Goal: Task Accomplishment & Management: Use online tool/utility

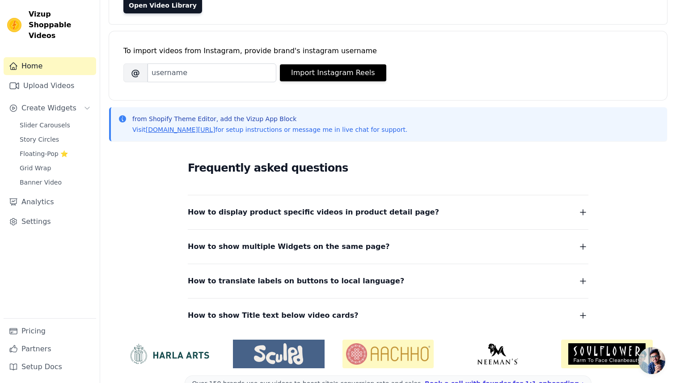
scroll to position [119, 0]
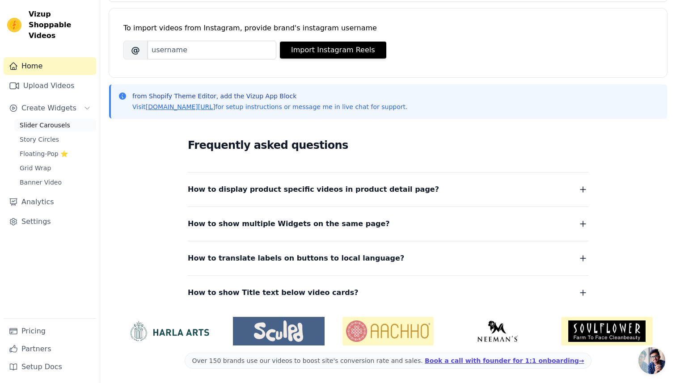
click at [42, 121] on span "Slider Carousels" at bounding box center [45, 125] width 51 height 9
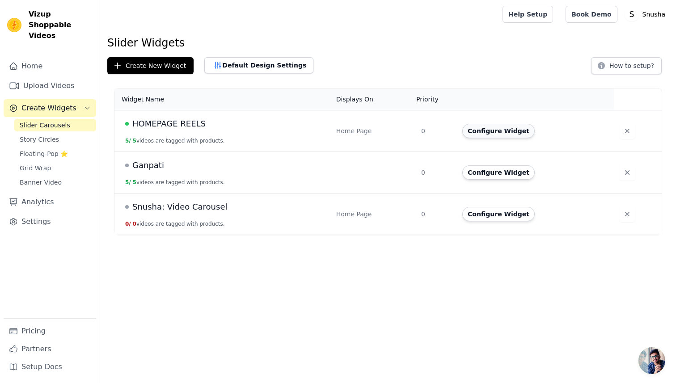
click at [486, 132] on button "Configure Widget" at bounding box center [498, 131] width 72 height 14
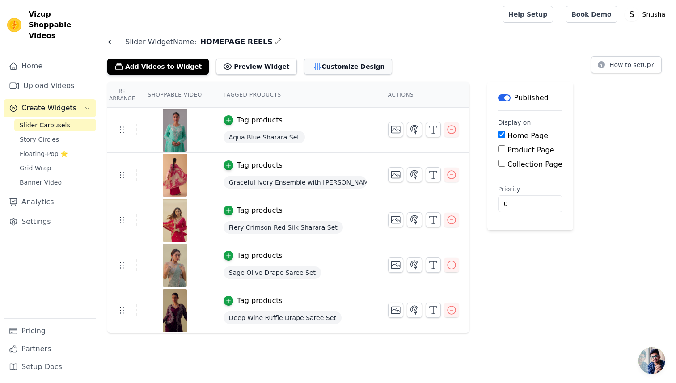
click at [313, 60] on button "Customize Design" at bounding box center [348, 67] width 88 height 16
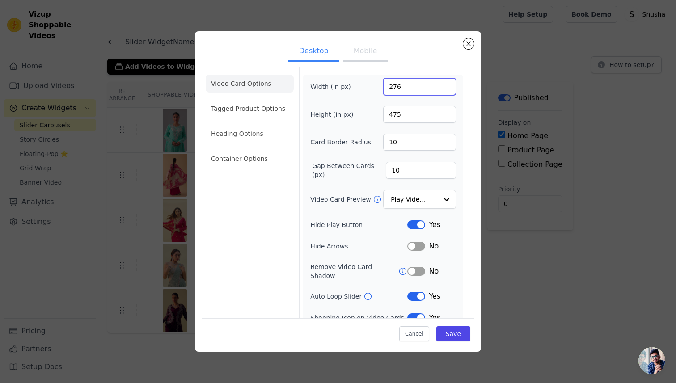
click at [448, 85] on input "276" at bounding box center [419, 86] width 73 height 17
click at [448, 85] on input "277" at bounding box center [419, 86] width 73 height 17
click at [448, 85] on input "278" at bounding box center [419, 86] width 73 height 17
click at [448, 85] on input "279" at bounding box center [419, 86] width 73 height 17
click at [448, 85] on input "280" at bounding box center [419, 86] width 73 height 17
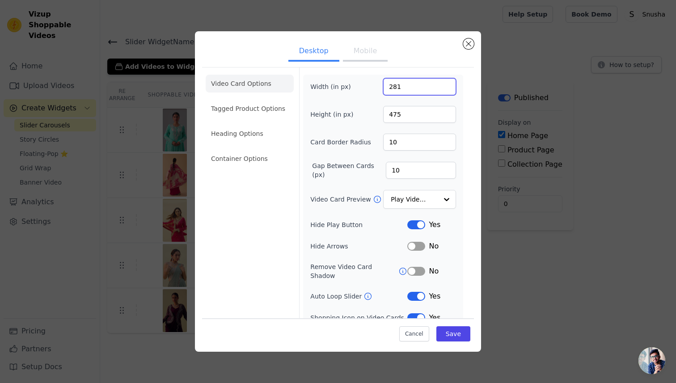
click at [448, 85] on input "281" at bounding box center [419, 86] width 73 height 17
click at [448, 85] on input "282" at bounding box center [419, 86] width 73 height 17
click at [448, 85] on input "283" at bounding box center [419, 86] width 73 height 17
click at [448, 85] on input "284" at bounding box center [419, 86] width 73 height 17
type input "285"
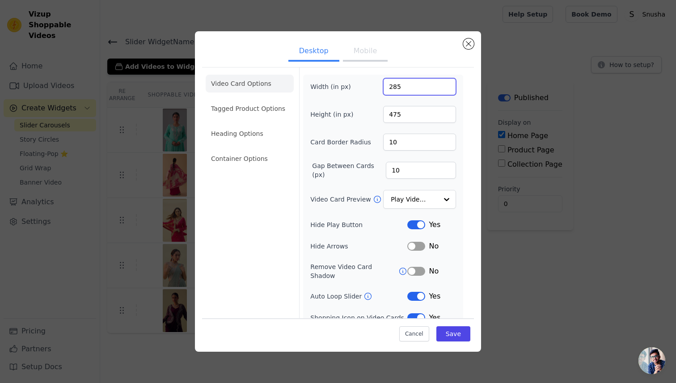
click at [448, 85] on input "285" at bounding box center [419, 86] width 73 height 17
click at [459, 337] on button "Save" at bounding box center [454, 333] width 34 height 15
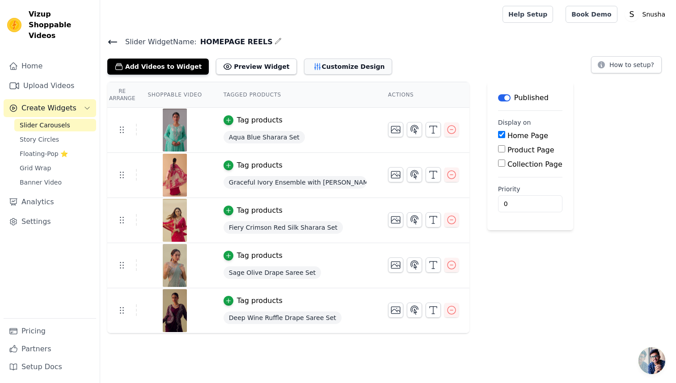
click at [312, 64] on button "Customize Design" at bounding box center [348, 67] width 88 height 16
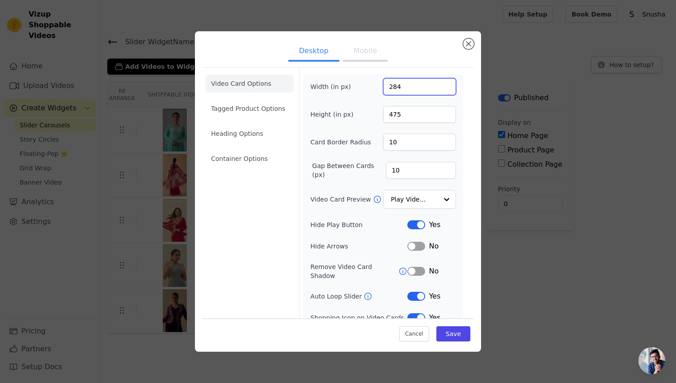
click at [447, 89] on input "284" at bounding box center [419, 86] width 73 height 17
click at [447, 89] on input "283" at bounding box center [419, 86] width 73 height 17
click at [447, 89] on input "282" at bounding box center [419, 86] width 73 height 17
click at [447, 89] on input "281" at bounding box center [419, 86] width 73 height 17
click at [447, 89] on input "280" at bounding box center [419, 86] width 73 height 17
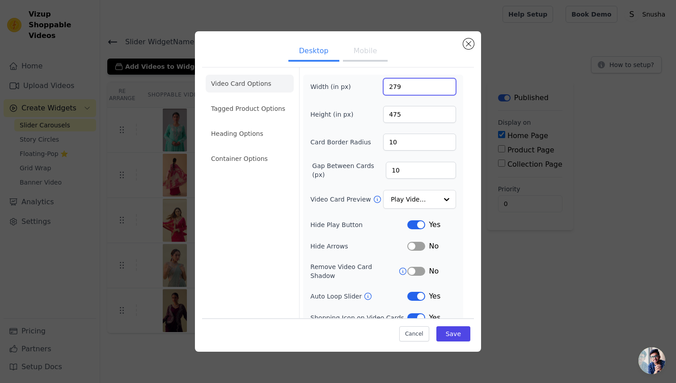
click at [447, 89] on input "279" at bounding box center [419, 86] width 73 height 17
click at [447, 89] on input "278" at bounding box center [419, 86] width 73 height 17
click at [447, 89] on input "277" at bounding box center [419, 86] width 73 height 17
click at [447, 89] on input "276" at bounding box center [419, 86] width 73 height 17
type input "275"
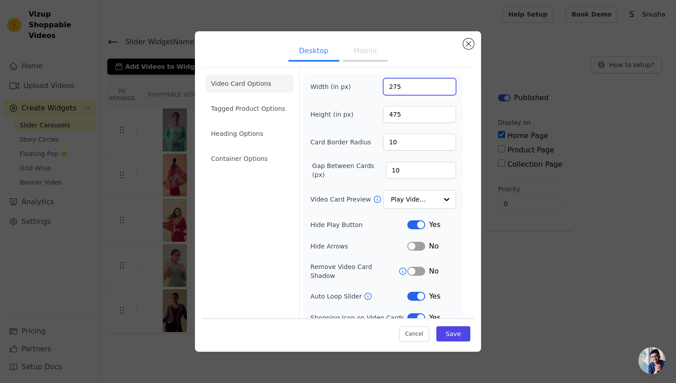
click at [447, 89] on input "275" at bounding box center [419, 86] width 73 height 17
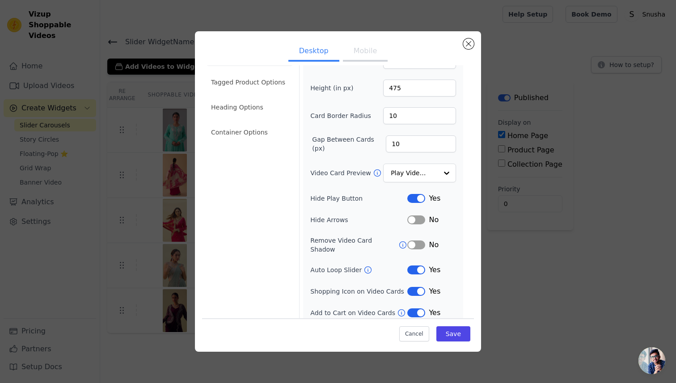
click at [453, 341] on div "Cancel Save" at bounding box center [338, 331] width 272 height 27
click at [452, 335] on button "Save" at bounding box center [454, 333] width 34 height 15
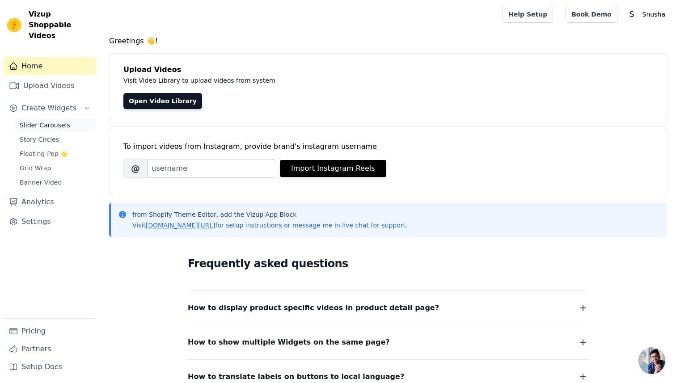
click at [47, 121] on span "Slider Carousels" at bounding box center [45, 125] width 51 height 9
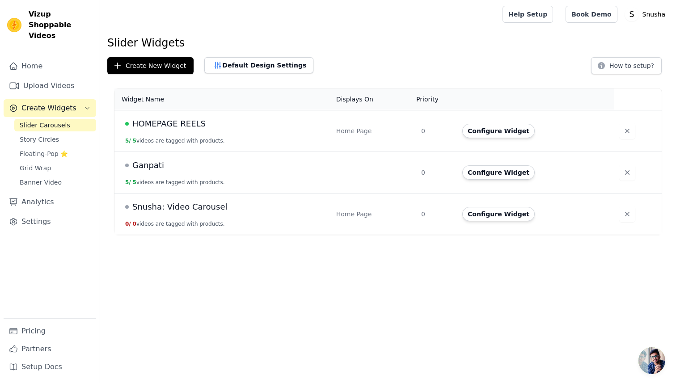
click at [169, 127] on span "HOMEPAGE REELS" at bounding box center [168, 124] width 73 height 13
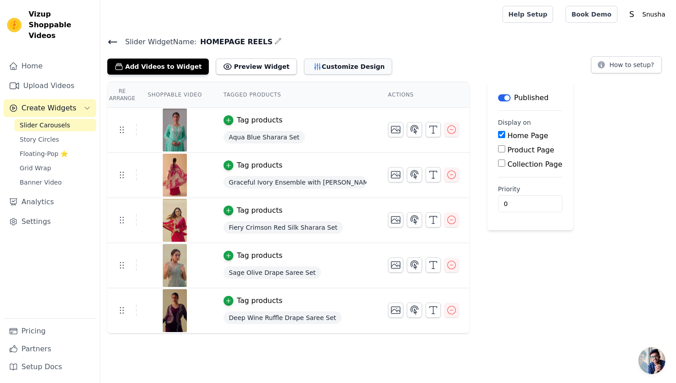
click at [316, 62] on button "Customize Design" at bounding box center [348, 67] width 88 height 16
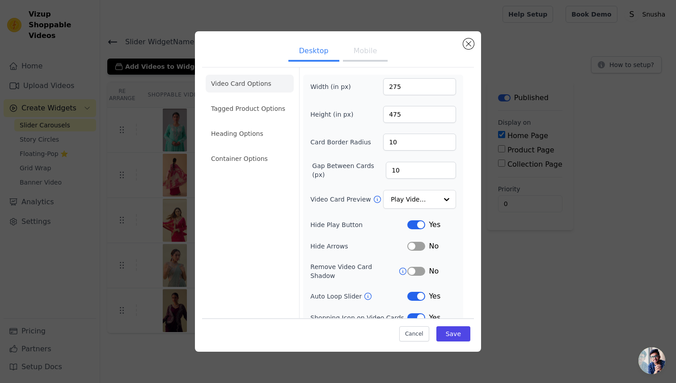
click at [373, 46] on button "Mobile" at bounding box center [365, 52] width 45 height 20
click at [471, 43] on button "Close modal" at bounding box center [468, 43] width 11 height 11
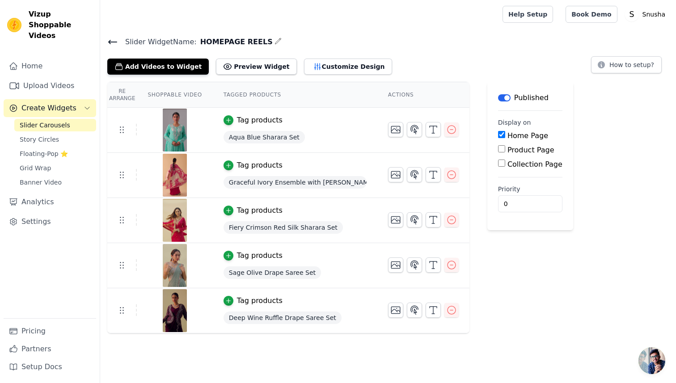
click at [114, 39] on icon at bounding box center [112, 42] width 11 height 11
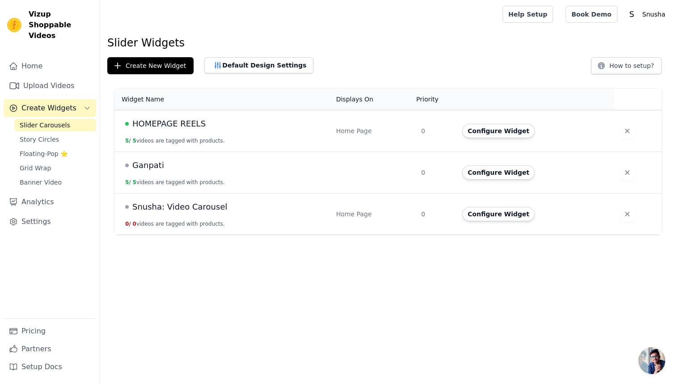
click at [148, 164] on span "Ganpati" at bounding box center [148, 165] width 32 height 13
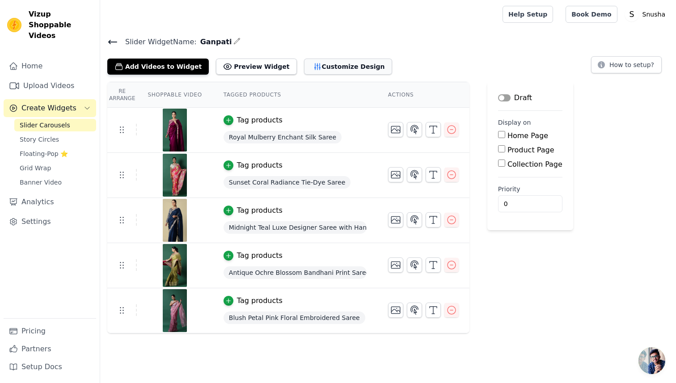
click at [312, 65] on button "Customize Design" at bounding box center [348, 67] width 88 height 16
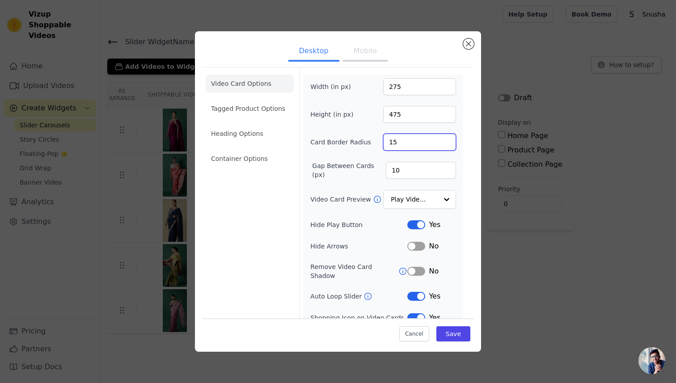
click at [414, 140] on input "15" at bounding box center [419, 142] width 73 height 17
type input "10"
click at [458, 333] on button "Save" at bounding box center [454, 333] width 34 height 15
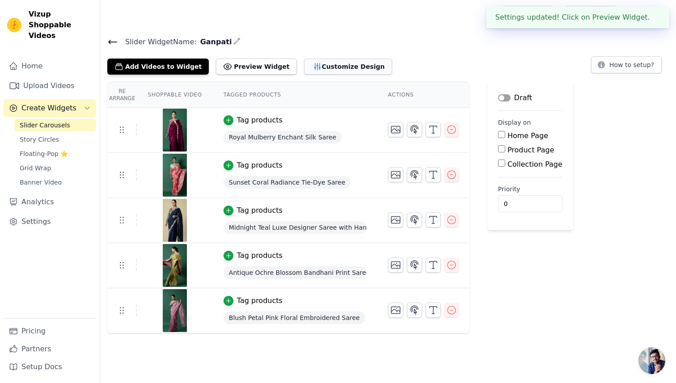
click at [328, 66] on button "Customize Design" at bounding box center [348, 67] width 88 height 16
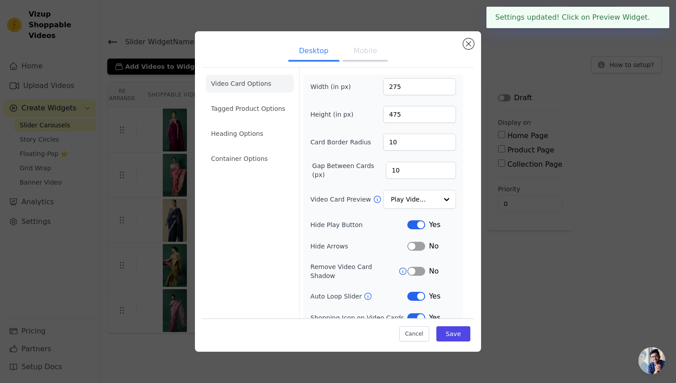
click at [362, 46] on button "Mobile" at bounding box center [365, 52] width 45 height 20
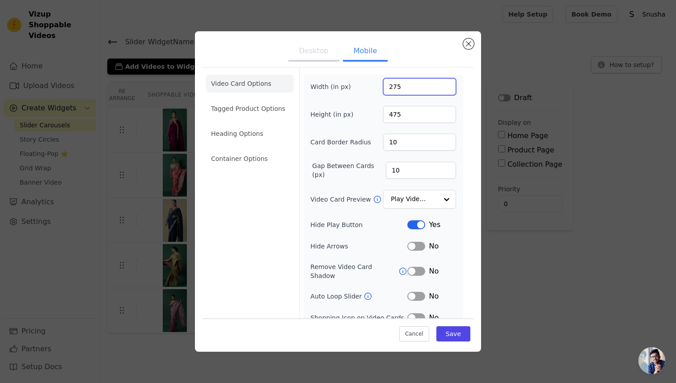
click at [417, 89] on input "275" at bounding box center [419, 86] width 73 height 17
type input "250"
click at [406, 113] on input "475" at bounding box center [419, 114] width 73 height 17
type input "400"
click at [419, 292] on button "Label" at bounding box center [416, 296] width 18 height 9
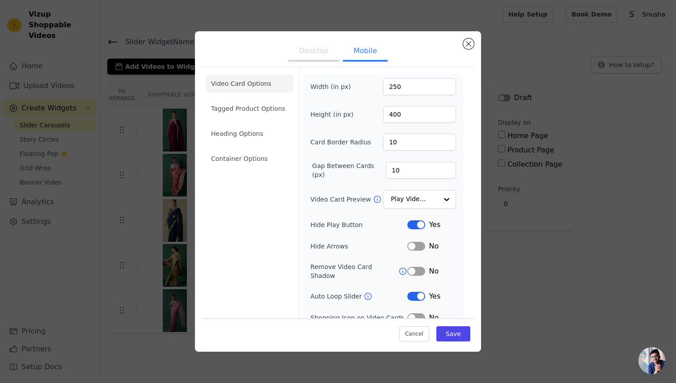
click at [419, 314] on button "Label" at bounding box center [416, 318] width 18 height 9
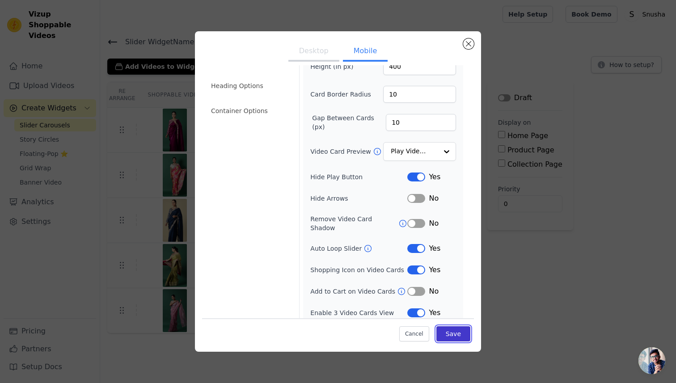
click at [459, 336] on button "Save" at bounding box center [454, 333] width 34 height 15
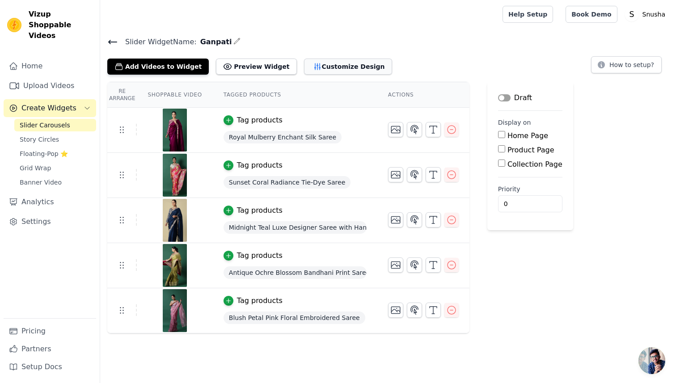
click at [319, 70] on button "Customize Design" at bounding box center [348, 67] width 88 height 16
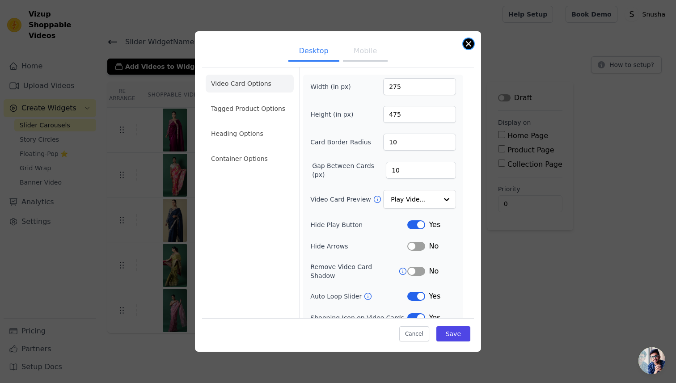
click at [468, 48] on button "Close modal" at bounding box center [468, 43] width 11 height 11
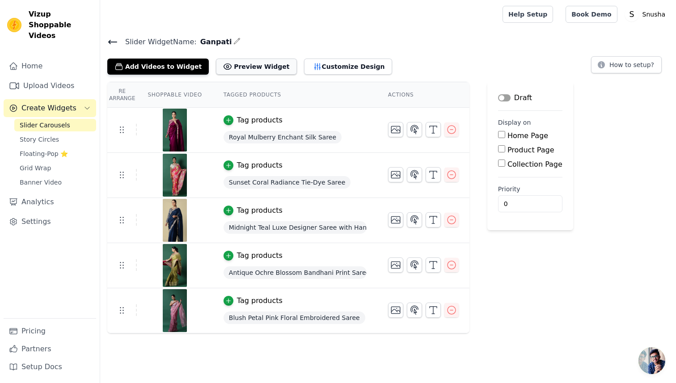
click at [247, 65] on button "Preview Widget" at bounding box center [256, 67] width 81 height 16
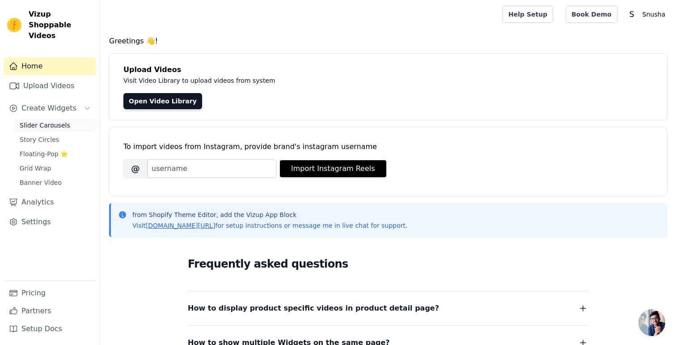
click at [47, 121] on span "Slider Carousels" at bounding box center [45, 125] width 51 height 9
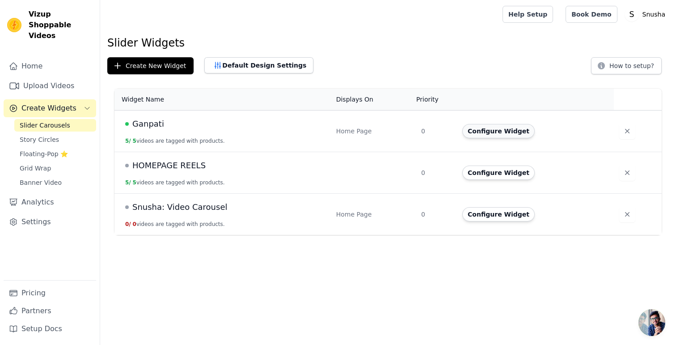
click at [485, 135] on button "Configure Widget" at bounding box center [498, 131] width 72 height 14
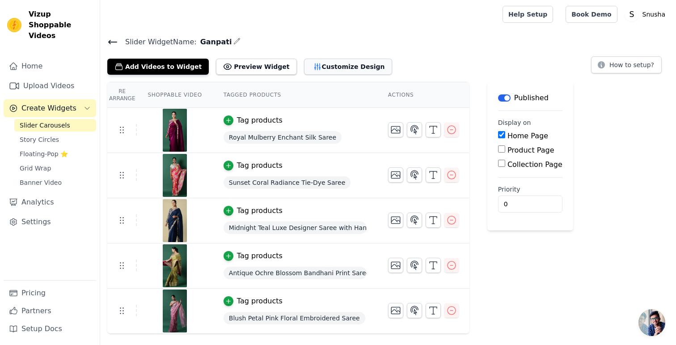
click at [316, 61] on button "Customize Design" at bounding box center [348, 67] width 88 height 16
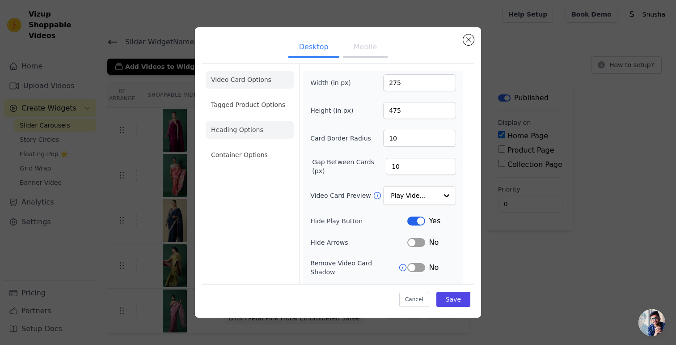
click at [249, 127] on li "Heading Options" at bounding box center [250, 130] width 88 height 18
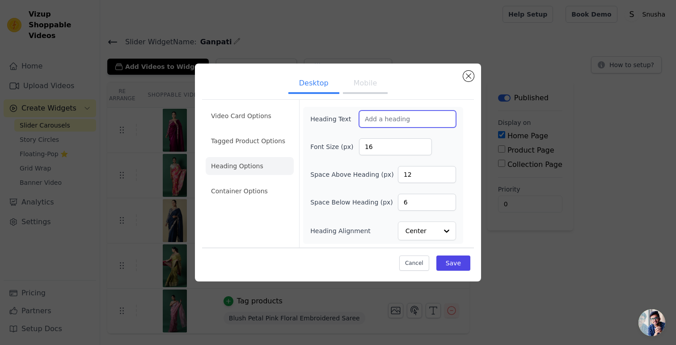
click at [390, 121] on input "Heading Text" at bounding box center [407, 118] width 97 height 17
type input "The Saree Edit"
click at [448, 261] on button "Save" at bounding box center [454, 262] width 34 height 15
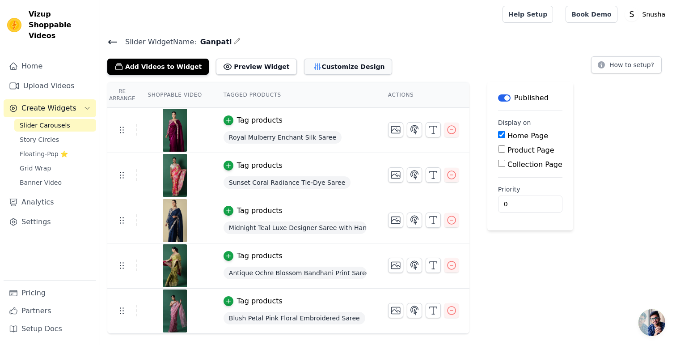
click at [319, 66] on button "Customize Design" at bounding box center [348, 67] width 88 height 16
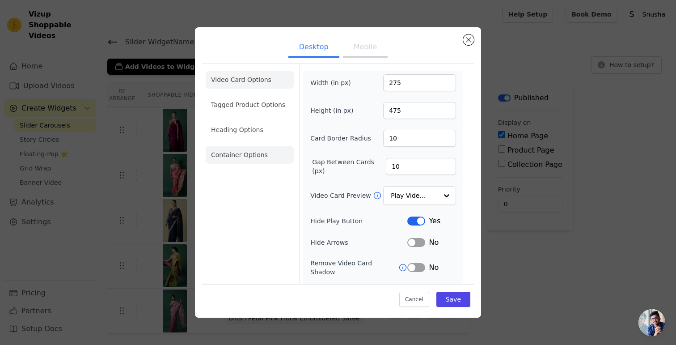
click at [242, 157] on li "Container Options" at bounding box center [250, 155] width 88 height 18
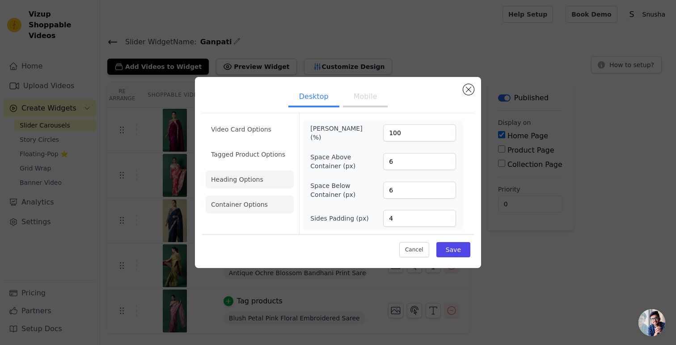
click at [241, 185] on li "Heading Options" at bounding box center [250, 179] width 88 height 18
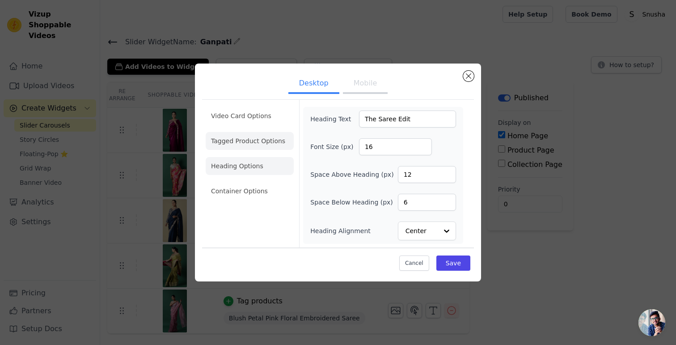
click at [234, 182] on li "Tagged Product Options" at bounding box center [250, 191] width 88 height 18
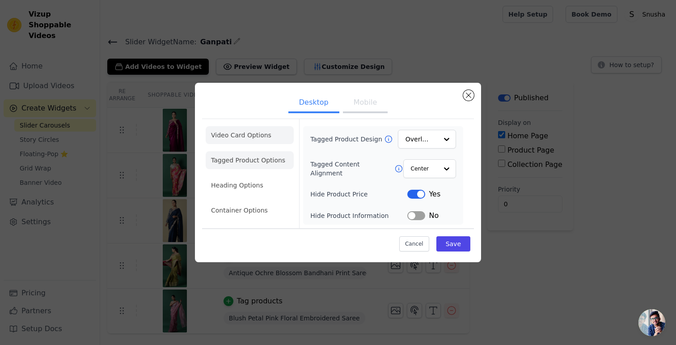
click at [267, 151] on li "Video Card Options" at bounding box center [250, 160] width 88 height 18
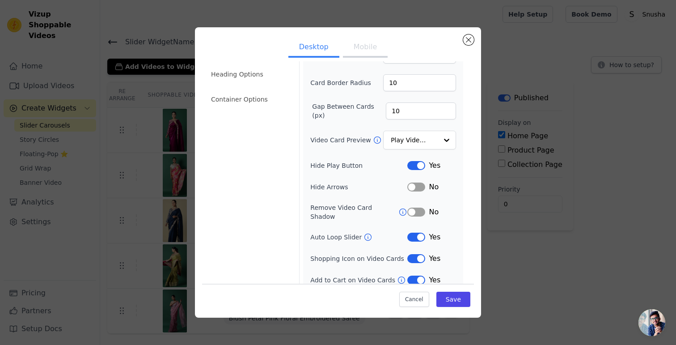
scroll to position [57, 0]
click at [241, 99] on li "Container Options" at bounding box center [250, 98] width 88 height 18
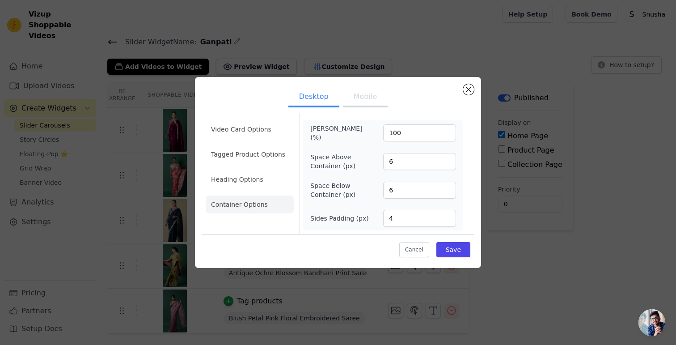
scroll to position [0, 0]
click at [472, 92] on button "Close modal" at bounding box center [468, 89] width 11 height 11
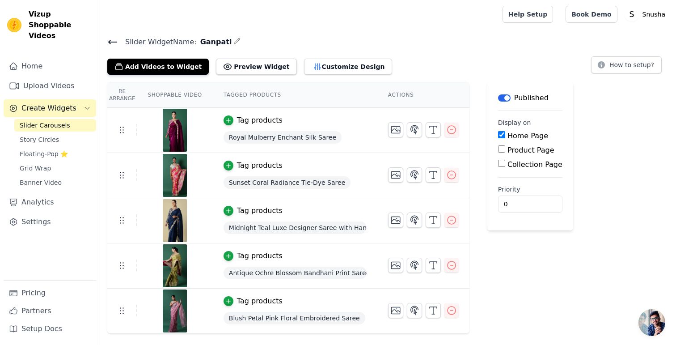
click at [330, 75] on div "Slider Widget Name: [PERSON_NAME] Add Videos to Widget Preview Widget Customize…" at bounding box center [388, 185] width 576 height 298
click at [327, 67] on button "Customize Design" at bounding box center [348, 67] width 88 height 16
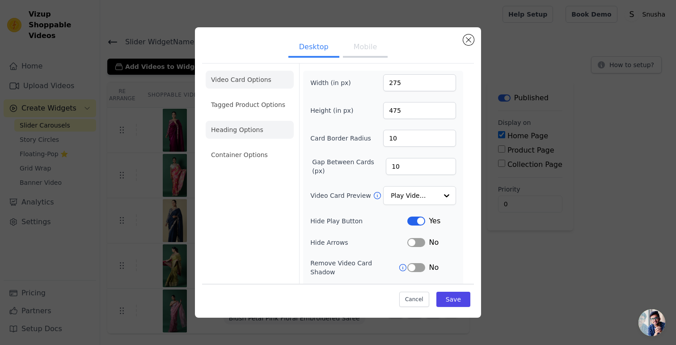
click at [249, 136] on li "Heading Options" at bounding box center [250, 130] width 88 height 18
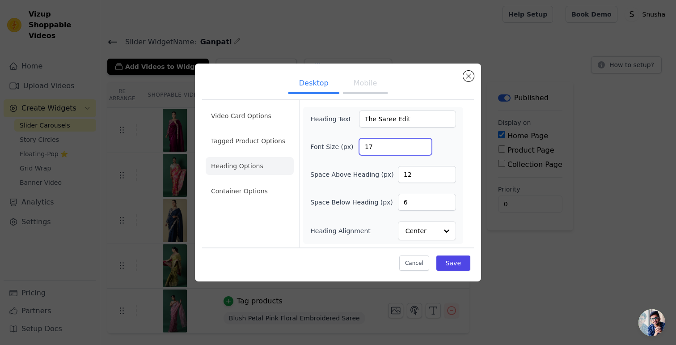
click at [422, 144] on input "17" at bounding box center [395, 146] width 73 height 17
click at [422, 144] on input "18" at bounding box center [395, 146] width 73 height 17
click at [422, 144] on input "19" at bounding box center [395, 146] width 73 height 17
click at [422, 144] on input "20" at bounding box center [395, 146] width 73 height 17
click at [422, 144] on input "21" at bounding box center [395, 146] width 73 height 17
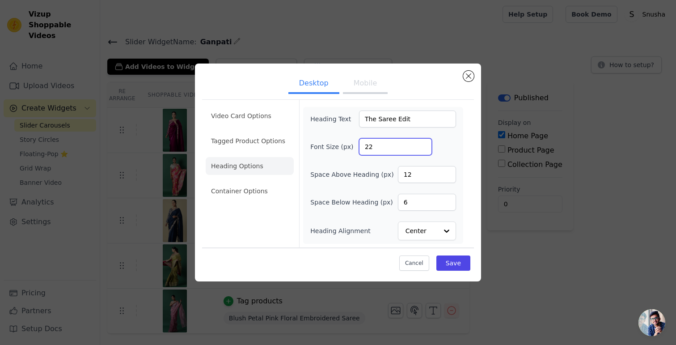
click at [422, 144] on input "22" at bounding box center [395, 146] width 73 height 17
click at [422, 144] on input "23" at bounding box center [395, 146] width 73 height 17
click at [422, 144] on input "24" at bounding box center [395, 146] width 73 height 17
click at [422, 144] on input "25" at bounding box center [395, 146] width 73 height 17
click at [422, 144] on input "26" at bounding box center [395, 146] width 73 height 17
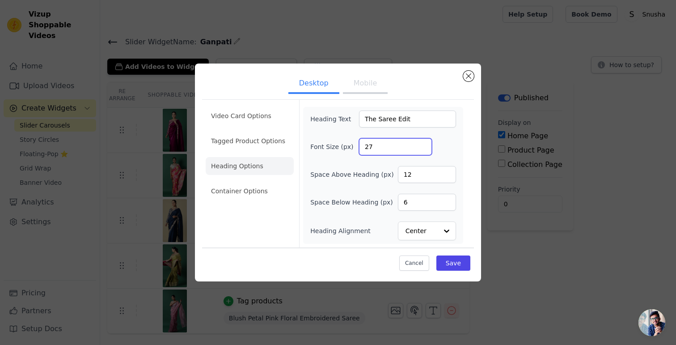
click at [422, 144] on input "27" at bounding box center [395, 146] width 73 height 17
click at [422, 144] on input "28" at bounding box center [395, 146] width 73 height 17
click at [422, 144] on input "29" at bounding box center [395, 146] width 73 height 17
click at [422, 144] on input "30" at bounding box center [395, 146] width 73 height 17
click at [422, 144] on input "31" at bounding box center [395, 146] width 73 height 17
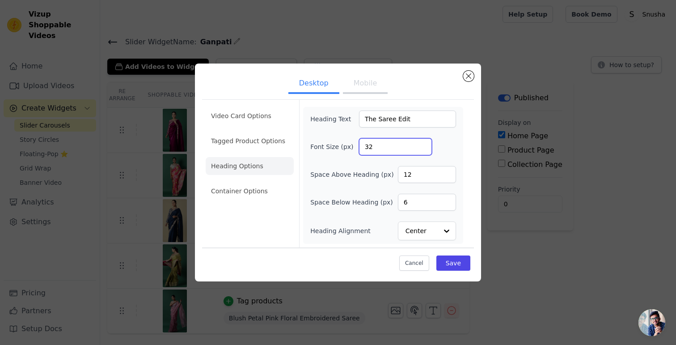
click at [422, 144] on input "32" at bounding box center [395, 146] width 73 height 17
click at [422, 144] on input "33" at bounding box center [395, 146] width 73 height 17
click at [422, 144] on input "34" at bounding box center [395, 146] width 73 height 17
click at [422, 144] on input "35" at bounding box center [395, 146] width 73 height 17
click at [422, 144] on input "36" at bounding box center [395, 146] width 73 height 17
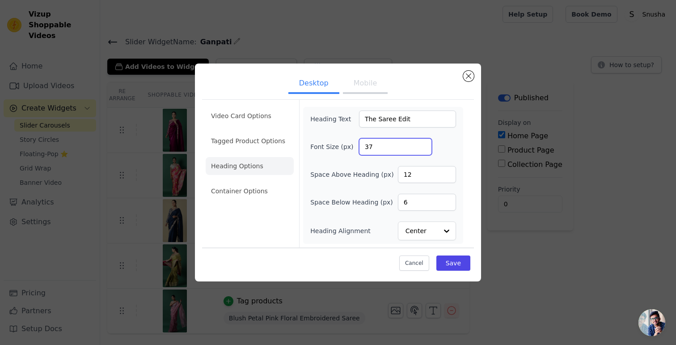
click at [422, 144] on input "37" at bounding box center [395, 146] width 73 height 17
click at [422, 144] on input "38" at bounding box center [395, 146] width 73 height 17
click at [422, 144] on input "39" at bounding box center [395, 146] width 73 height 17
click at [422, 144] on input "40" at bounding box center [395, 146] width 73 height 17
click at [422, 144] on input "41" at bounding box center [395, 146] width 73 height 17
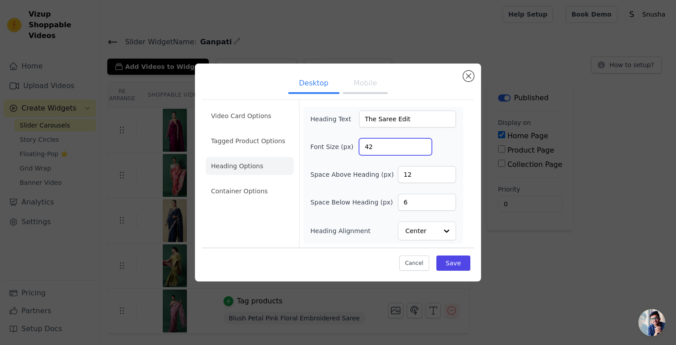
click at [422, 144] on input "42" at bounding box center [395, 146] width 73 height 17
click at [422, 144] on input "43" at bounding box center [395, 146] width 73 height 17
click at [422, 144] on input "44" at bounding box center [395, 146] width 73 height 17
click at [422, 144] on input "45" at bounding box center [395, 146] width 73 height 17
click at [422, 144] on input "46" at bounding box center [395, 146] width 73 height 17
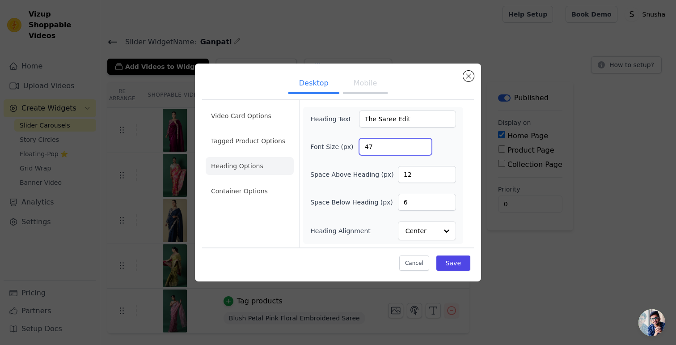
click at [422, 144] on input "47" at bounding box center [395, 146] width 73 height 17
click at [422, 144] on input "48" at bounding box center [395, 146] width 73 height 17
click at [422, 144] on input "49" at bounding box center [395, 146] width 73 height 17
click at [422, 144] on input "50" at bounding box center [395, 146] width 73 height 17
click at [422, 144] on input "51" at bounding box center [395, 146] width 73 height 17
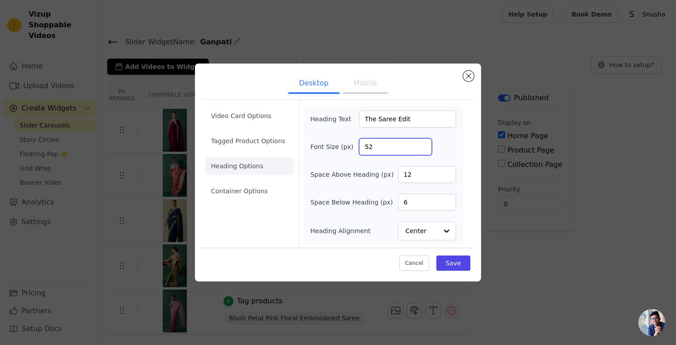
click at [422, 144] on input "52" at bounding box center [395, 146] width 73 height 17
click at [422, 144] on input "53" at bounding box center [395, 146] width 73 height 17
click at [422, 144] on input "54" at bounding box center [395, 146] width 73 height 17
click at [422, 144] on input "55" at bounding box center [395, 146] width 73 height 17
click at [422, 144] on input "56" at bounding box center [395, 146] width 73 height 17
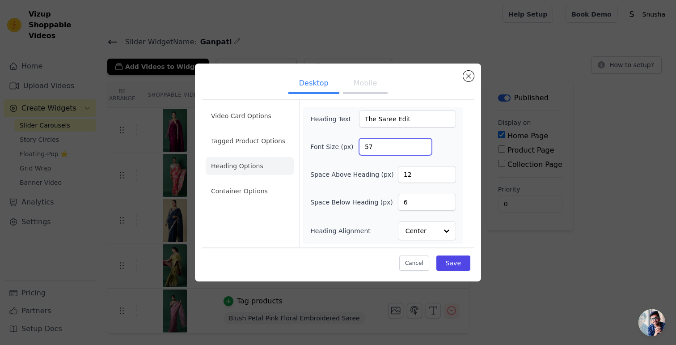
click at [422, 144] on input "57" at bounding box center [395, 146] width 73 height 17
click at [422, 144] on input "58" at bounding box center [395, 146] width 73 height 17
click at [422, 144] on input "59" at bounding box center [395, 146] width 73 height 17
type input "60"
click at [422, 144] on input "60" at bounding box center [395, 146] width 73 height 17
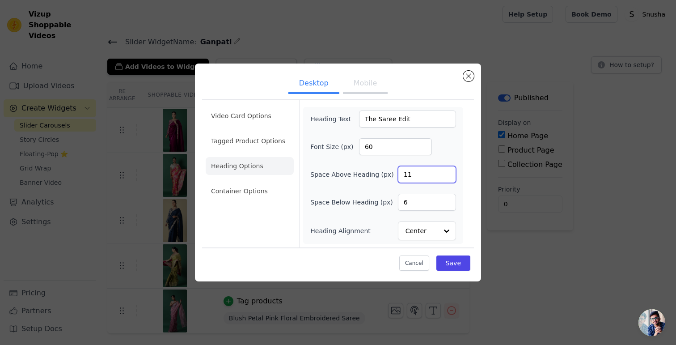
click at [447, 177] on input "11" at bounding box center [427, 174] width 58 height 17
click at [447, 177] on input "10" at bounding box center [427, 174] width 58 height 17
click at [447, 177] on input "9" at bounding box center [427, 174] width 58 height 17
click at [447, 177] on input "8" at bounding box center [427, 174] width 58 height 17
click at [447, 177] on input "7" at bounding box center [427, 174] width 58 height 17
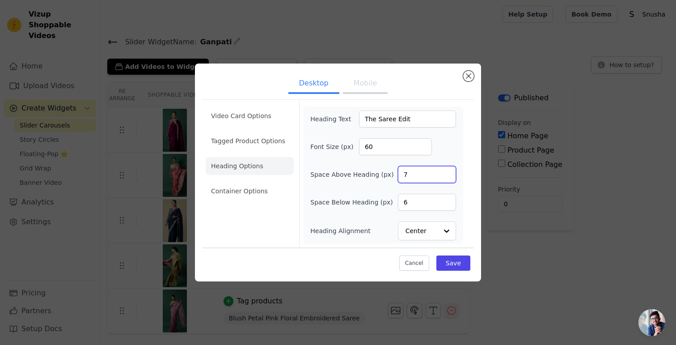
type input "6"
click at [447, 177] on input "6" at bounding box center [427, 174] width 58 height 17
click at [460, 263] on button "Save" at bounding box center [454, 262] width 34 height 15
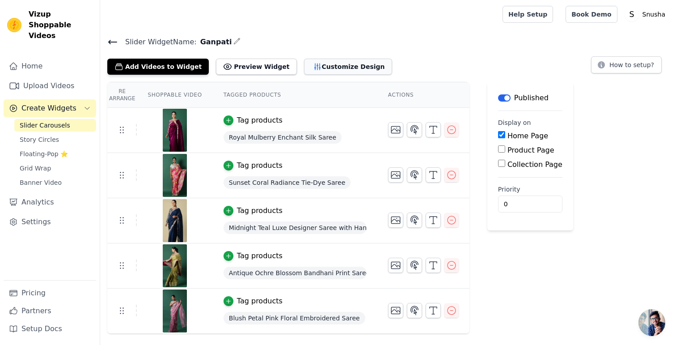
click at [308, 60] on button "Customize Design" at bounding box center [348, 67] width 88 height 16
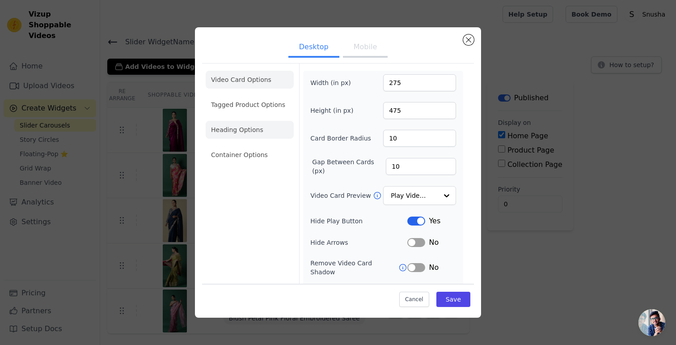
click at [262, 130] on li "Heading Options" at bounding box center [250, 130] width 88 height 18
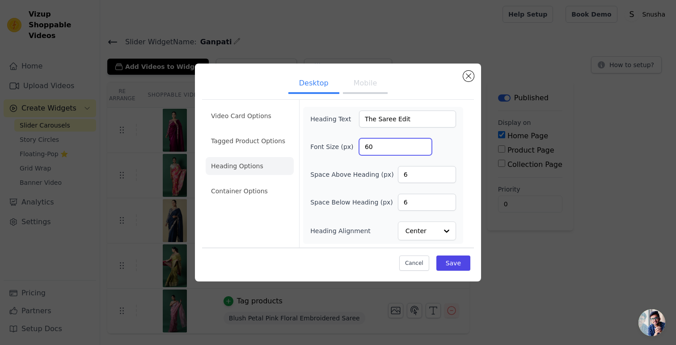
click at [379, 145] on input "60" at bounding box center [395, 146] width 73 height 17
type input "6"
type input "36"
click at [415, 116] on input "The Saree Edit" at bounding box center [407, 118] width 97 height 17
type input "THE SAREE EDIT"
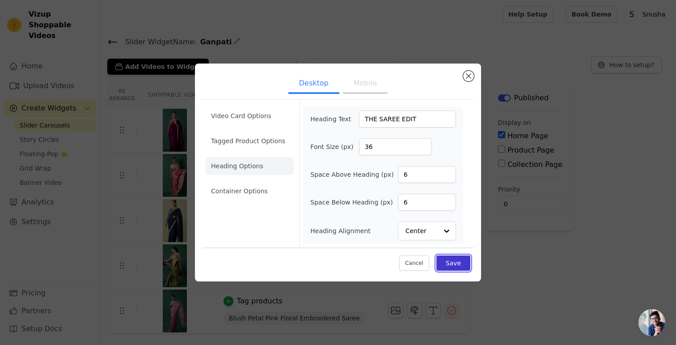
click at [450, 260] on button "Save" at bounding box center [454, 262] width 34 height 15
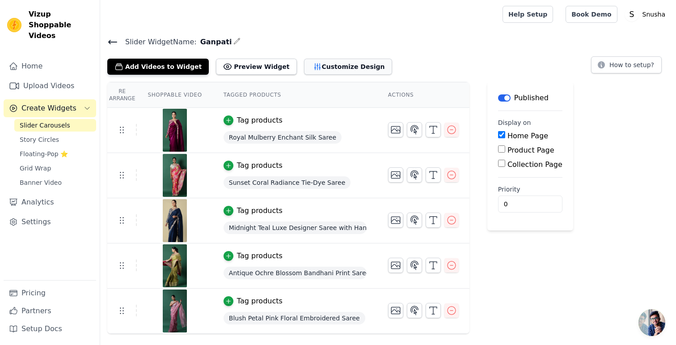
click at [332, 74] on button "Customize Design" at bounding box center [348, 67] width 88 height 16
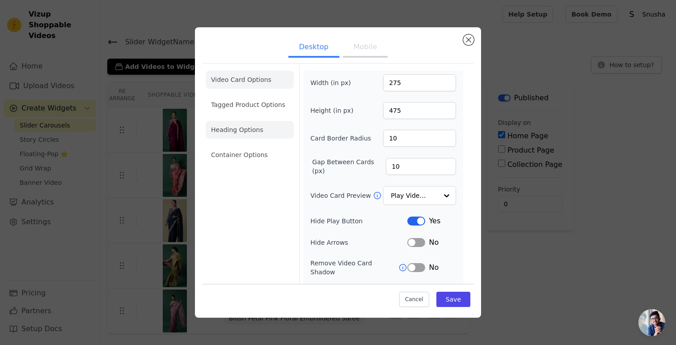
click at [246, 134] on li "Heading Options" at bounding box center [250, 130] width 88 height 18
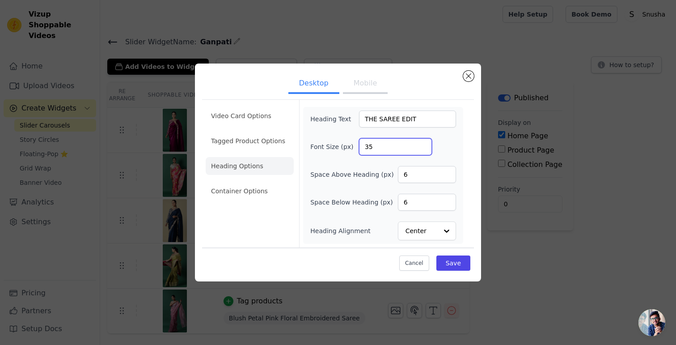
click at [423, 149] on input "35" at bounding box center [395, 146] width 73 height 17
click at [423, 149] on input "34" at bounding box center [395, 146] width 73 height 17
click at [423, 149] on input "33" at bounding box center [395, 146] width 73 height 17
click at [423, 149] on input "32" at bounding box center [395, 146] width 73 height 17
click at [423, 149] on input "31" at bounding box center [395, 146] width 73 height 17
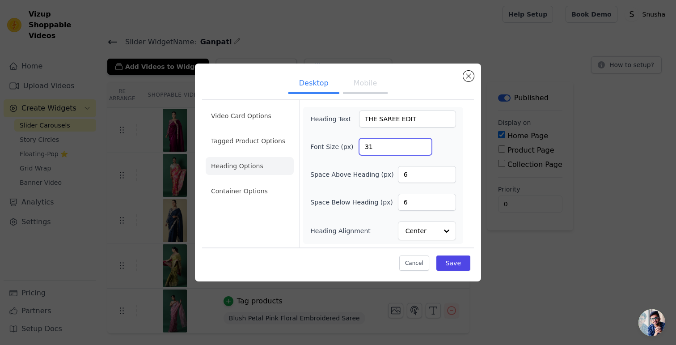
type input "30"
click at [423, 149] on input "30" at bounding box center [395, 146] width 73 height 17
click at [455, 264] on button "Save" at bounding box center [454, 262] width 34 height 15
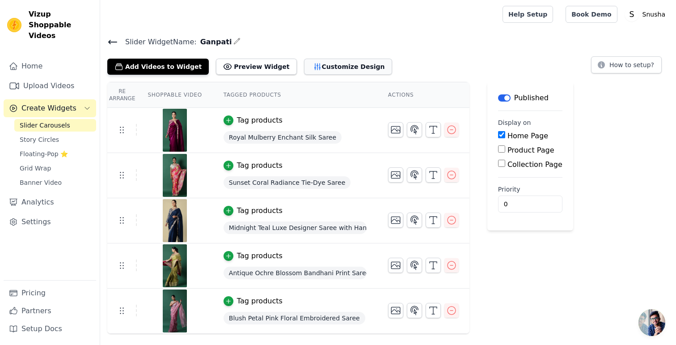
click at [332, 64] on button "Customize Design" at bounding box center [348, 67] width 88 height 16
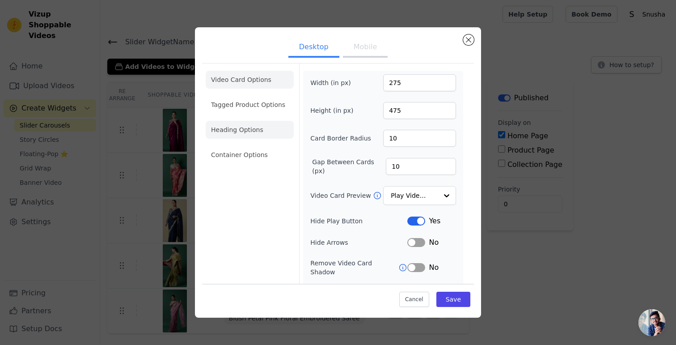
click at [258, 131] on li "Heading Options" at bounding box center [250, 130] width 88 height 18
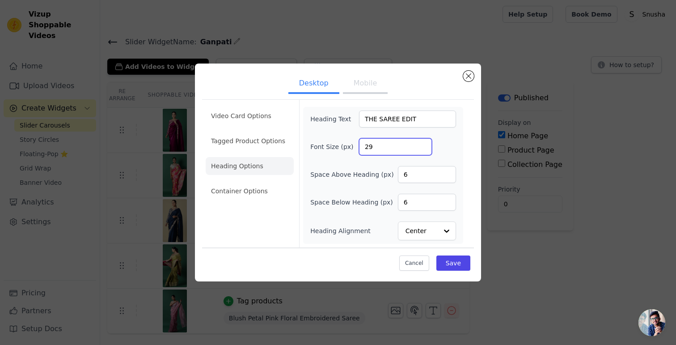
click at [424, 150] on input "29" at bounding box center [395, 146] width 73 height 17
click at [424, 150] on input "28" at bounding box center [395, 146] width 73 height 17
click at [424, 150] on input "27" at bounding box center [395, 146] width 73 height 17
click at [424, 150] on input "26" at bounding box center [395, 146] width 73 height 17
click at [424, 150] on input "25" at bounding box center [395, 146] width 73 height 17
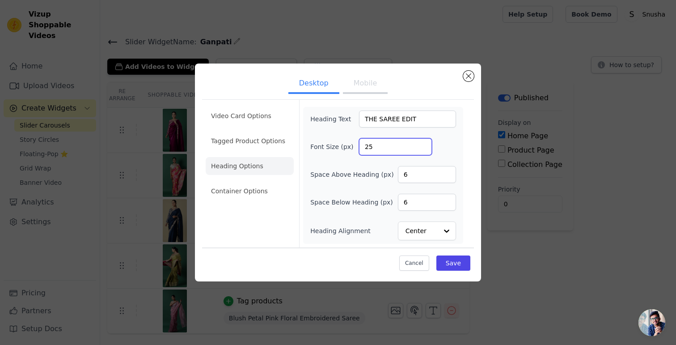
type input "24"
click at [424, 150] on input "24" at bounding box center [395, 146] width 73 height 17
click at [454, 259] on button "Save" at bounding box center [454, 262] width 34 height 15
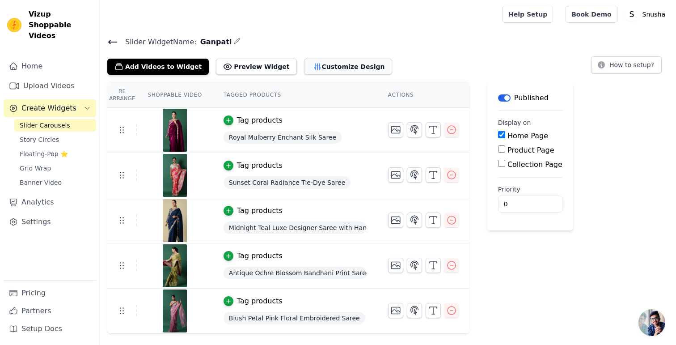
click at [313, 68] on button "Customize Design" at bounding box center [348, 67] width 88 height 16
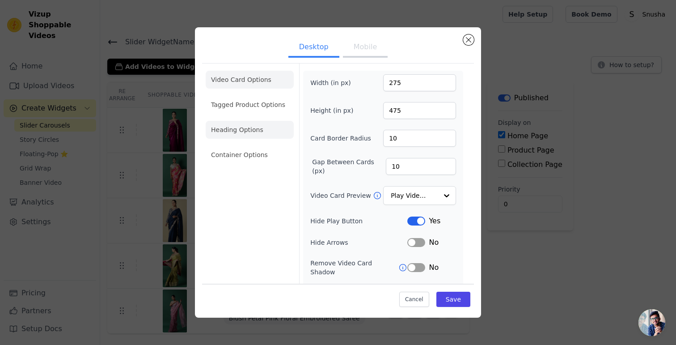
click at [252, 128] on li "Heading Options" at bounding box center [250, 130] width 88 height 18
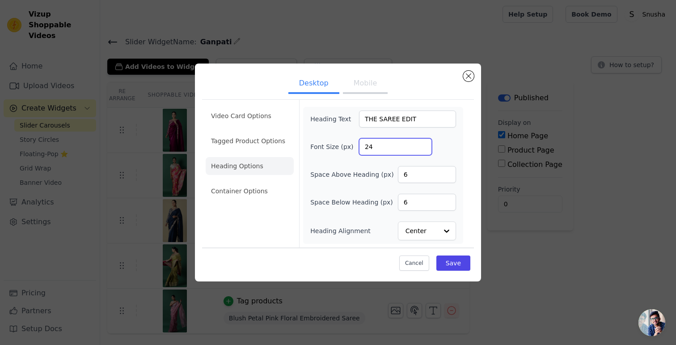
type input "25"
click at [423, 145] on input "25" at bounding box center [395, 146] width 73 height 17
click at [460, 261] on button "Save" at bounding box center [454, 262] width 34 height 15
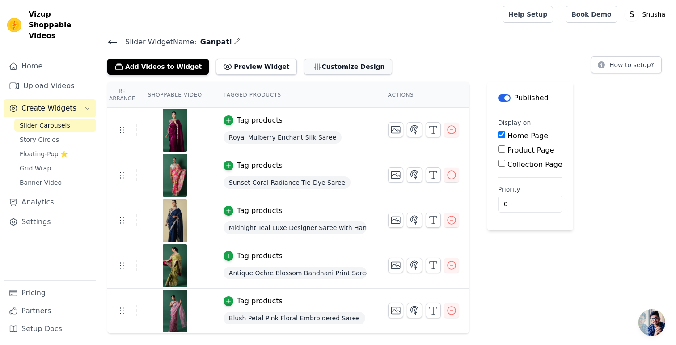
click at [337, 64] on button "Customize Design" at bounding box center [348, 67] width 88 height 16
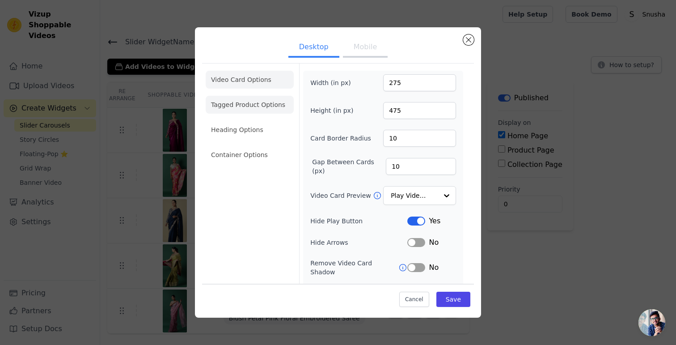
click at [250, 146] on li "Tagged Product Options" at bounding box center [250, 155] width 88 height 18
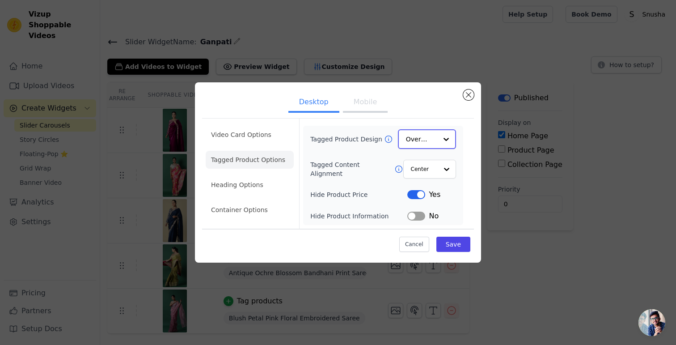
click at [450, 139] on div at bounding box center [446, 139] width 18 height 18
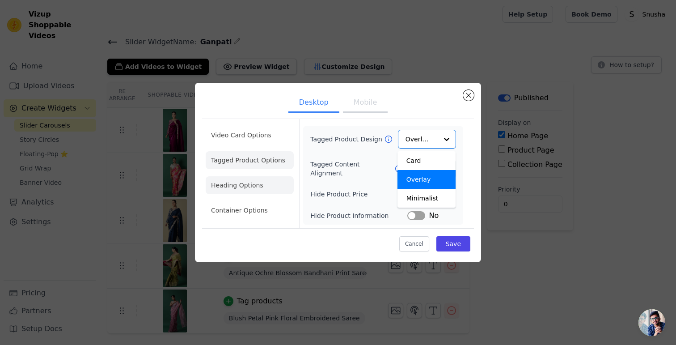
click at [249, 181] on li "Heading Options" at bounding box center [250, 185] width 88 height 18
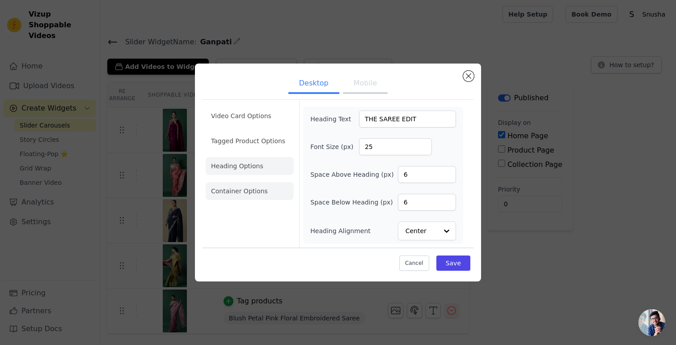
click at [216, 183] on li "Container Options" at bounding box center [250, 191] width 88 height 18
